Goal: Download file/media

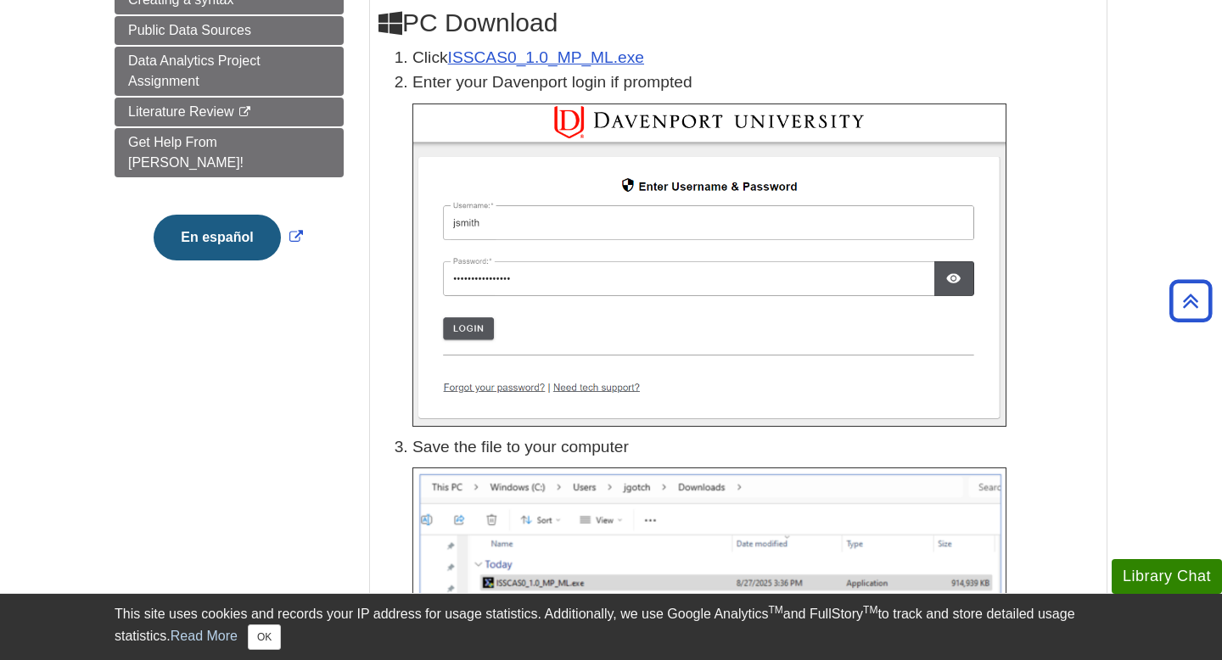
scroll to position [246, 0]
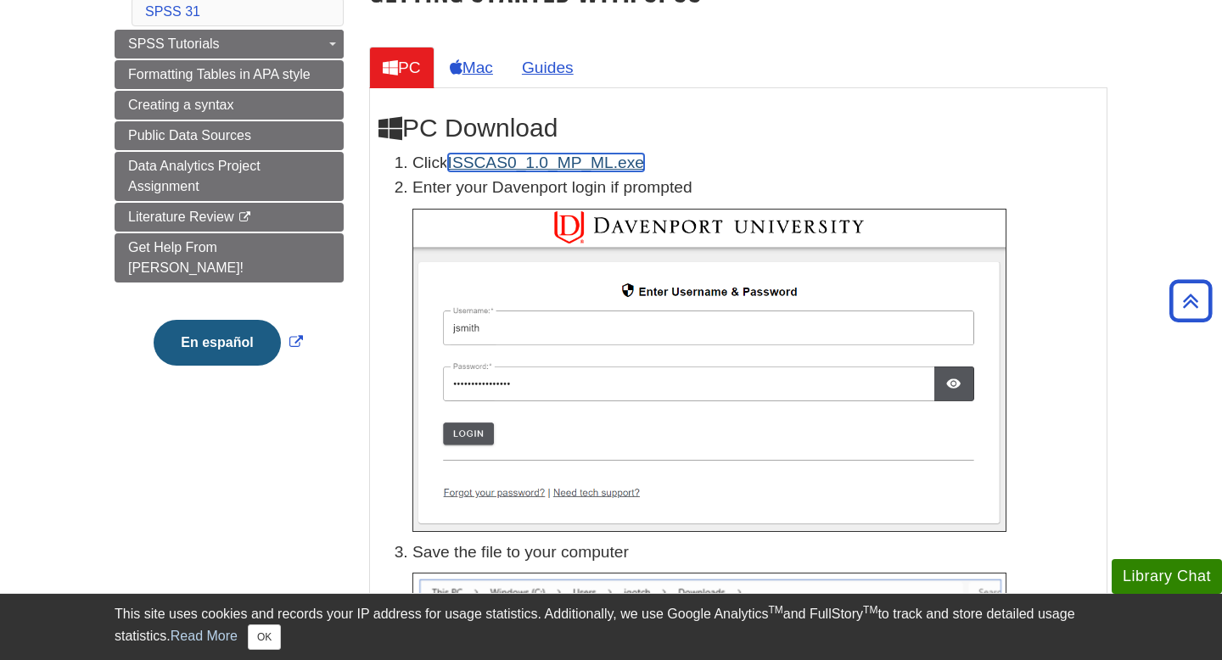
click at [530, 162] on link "ISSCAS0_1.0_MP_ML.exe" at bounding box center [546, 163] width 196 height 18
click at [468, 66] on link "Mac" at bounding box center [471, 68] width 70 height 42
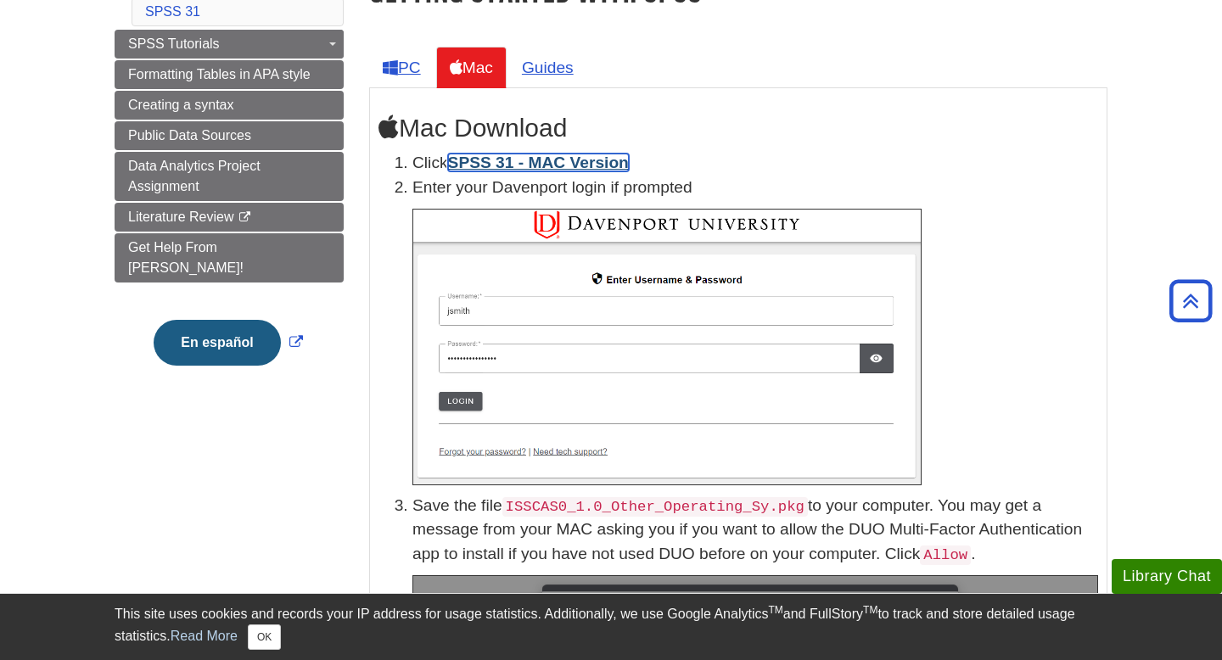
click at [502, 171] on link "SPSS 31 - MAC Version" at bounding box center [538, 163] width 181 height 18
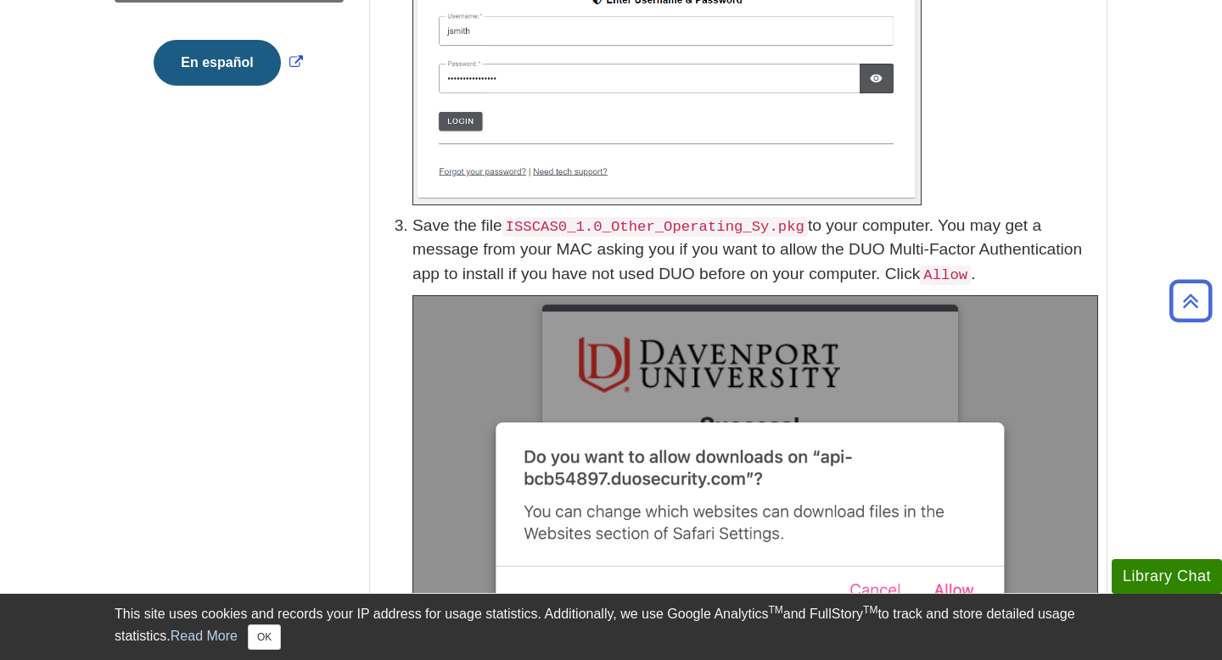
scroll to position [527, 0]
click at [709, 227] on code "ISSCAS0_1.0_Other_Operating_Sy.pkg" at bounding box center [655, 226] width 306 height 20
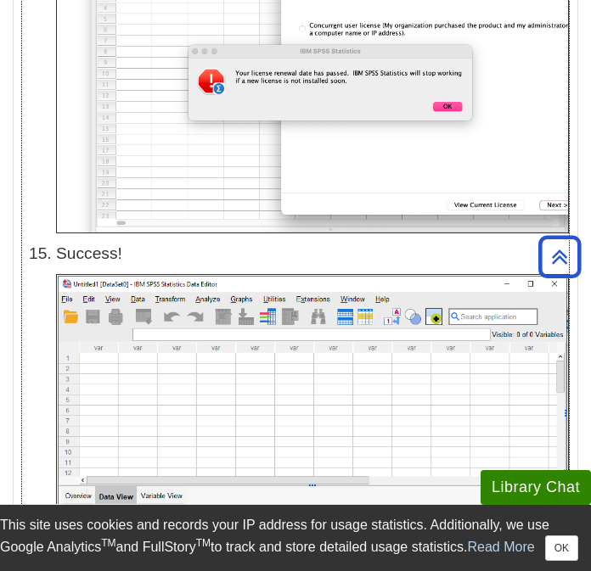
scroll to position [6972, 0]
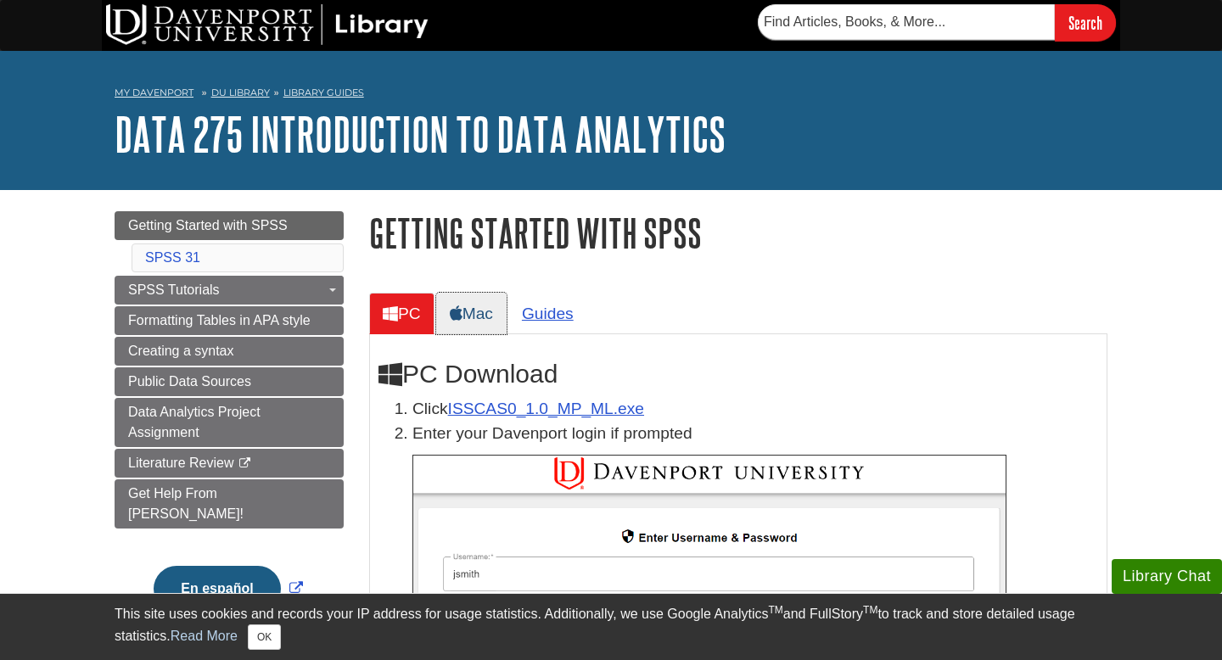
click at [481, 320] on link "Mac" at bounding box center [471, 314] width 70 height 42
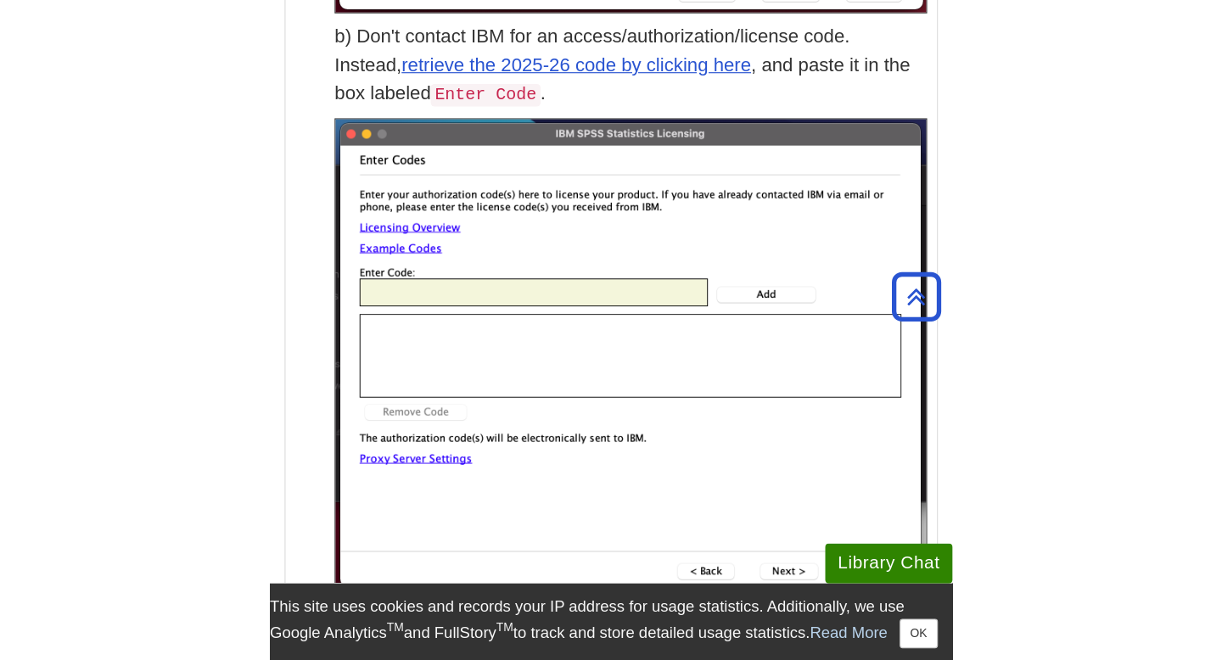
scroll to position [4972, 0]
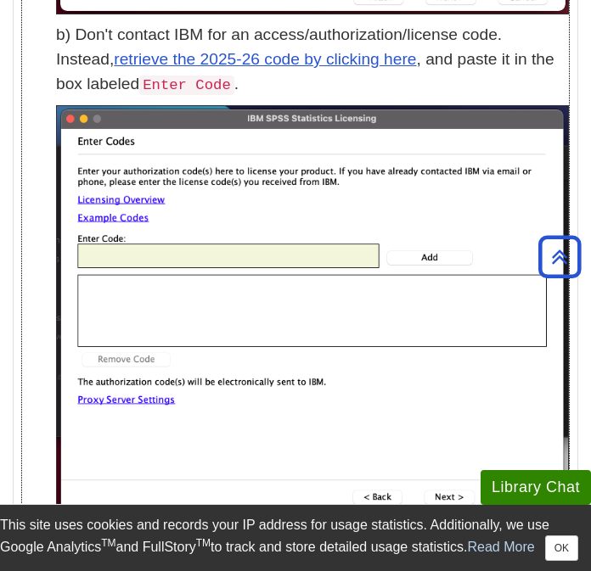
click at [384, 92] on p "b) Don't contact IBM for an access/authorization/license code. Instead, retriev…" at bounding box center [312, 60] width 513 height 74
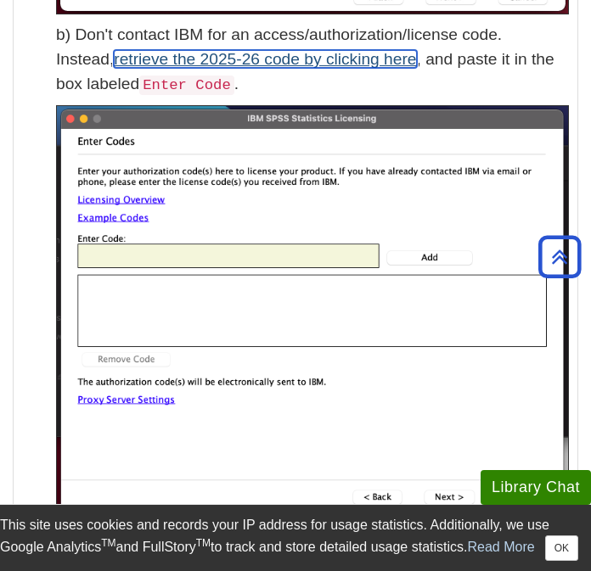
click at [201, 63] on link "retrieve the 2025-26 code by clicking here" at bounding box center [265, 59] width 302 height 18
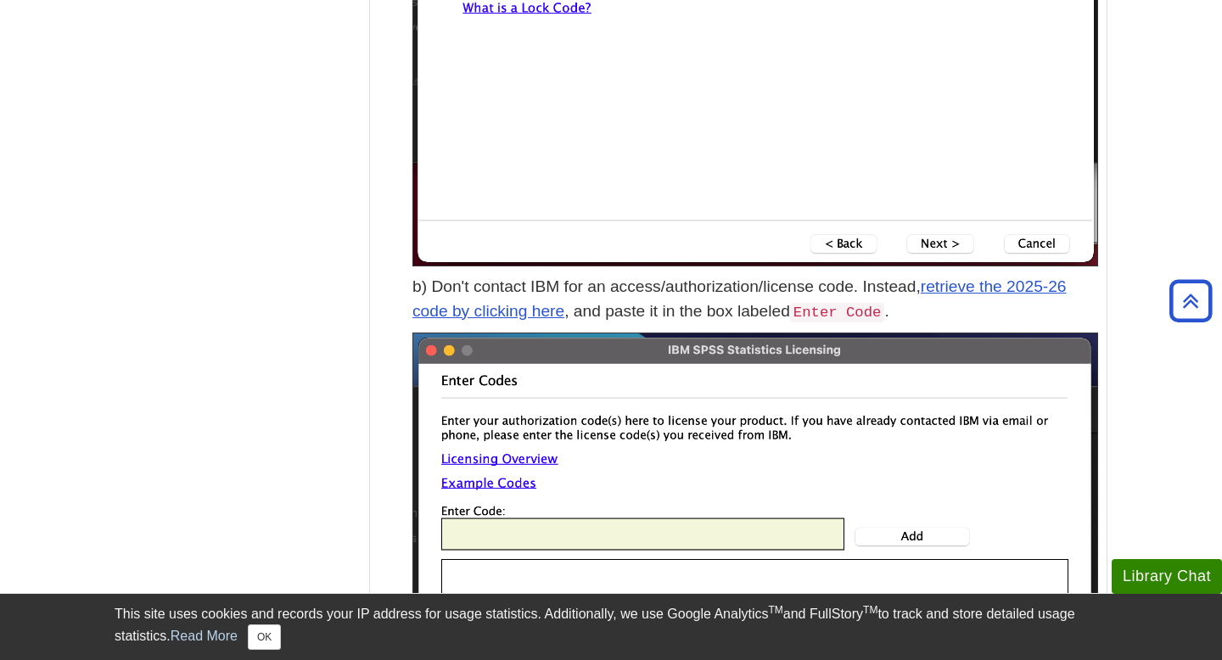
scroll to position [5204, 0]
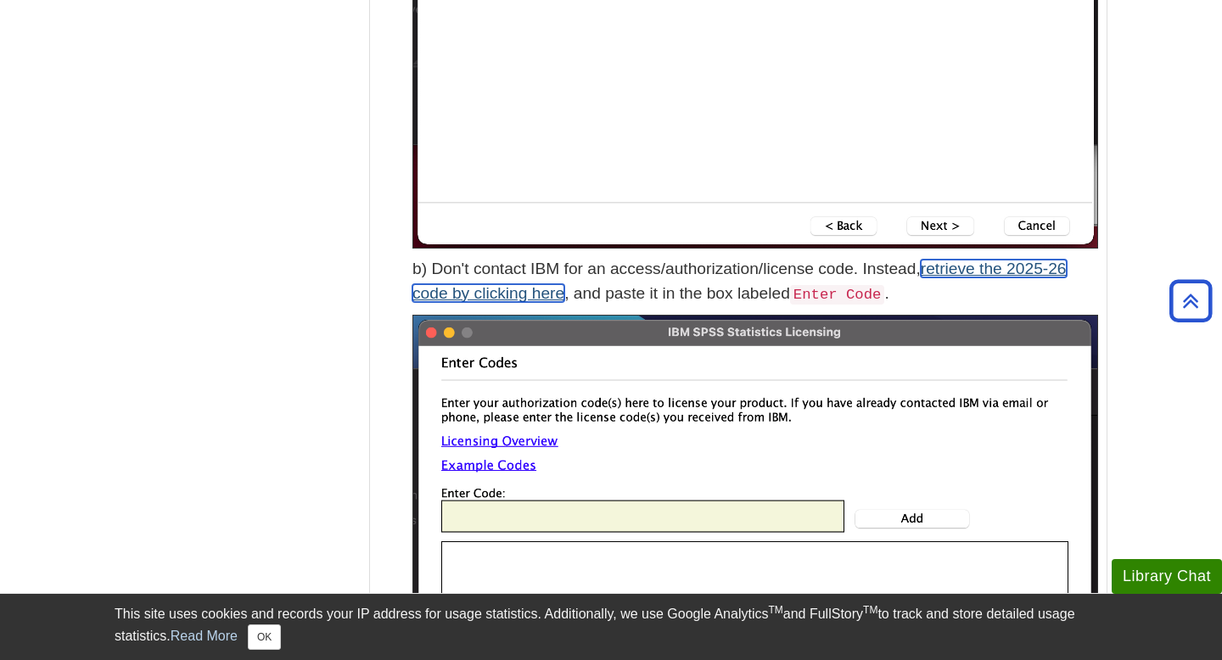
click at [990, 275] on link "retrieve the 2025-26 code by clicking here" at bounding box center [739, 281] width 654 height 42
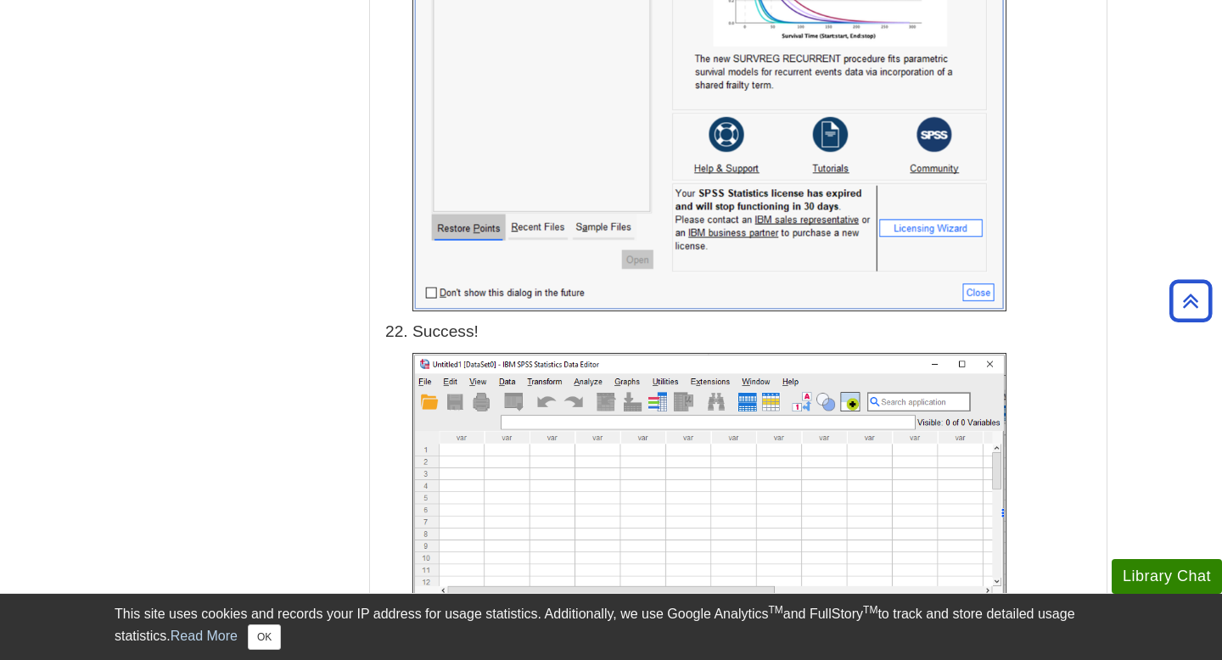
scroll to position [8672, 0]
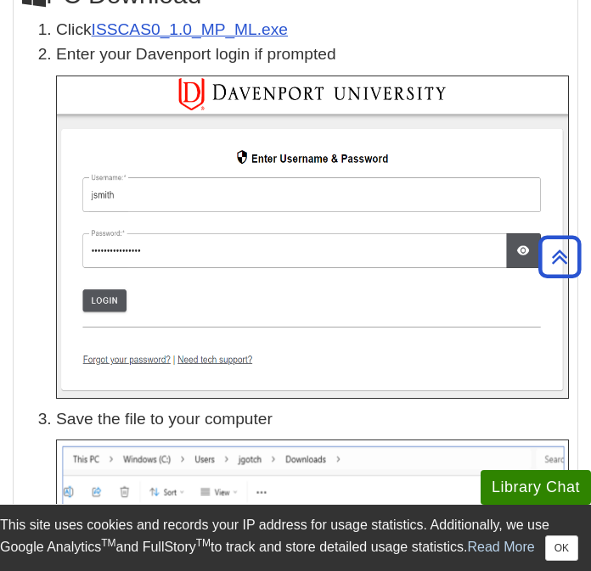
scroll to position [490, 0]
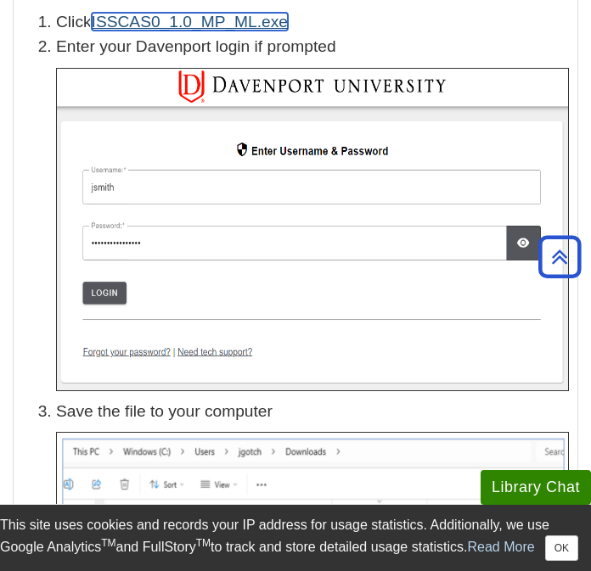
click at [208, 20] on link "ISSCAS0_1.0_MP_ML.exe" at bounding box center [190, 22] width 196 height 18
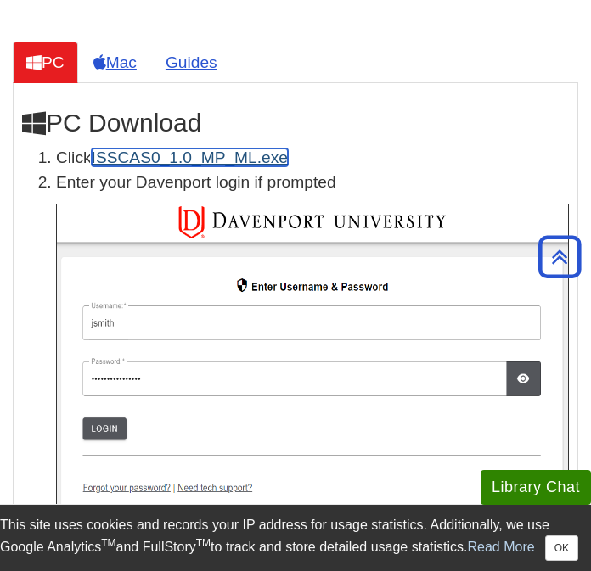
scroll to position [306, 0]
